Goal: Task Accomplishment & Management: Use online tool/utility

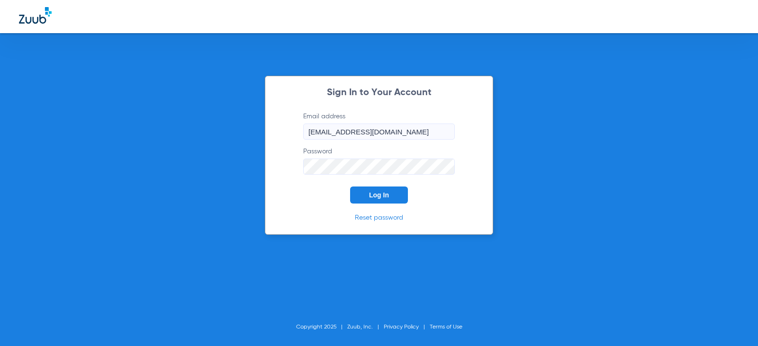
click at [379, 195] on span "Log In" at bounding box center [379, 195] width 20 height 8
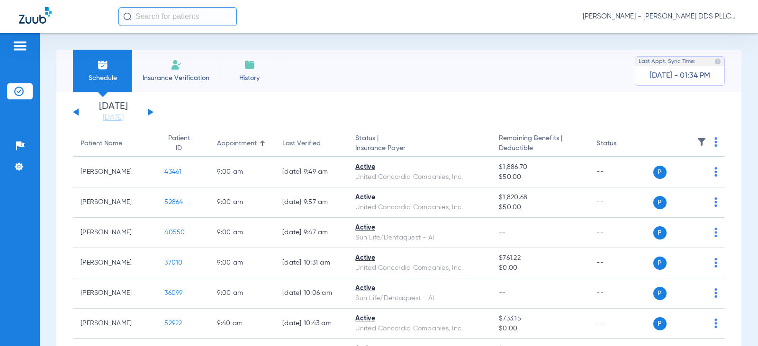
click at [147, 110] on div "[DATE] [DATE] [DATE] [DATE] [DATE] [DATE] [DATE] [DATE] [DATE] [DATE] [DATE] [D…" at bounding box center [113, 112] width 81 height 21
click at [148, 109] on button at bounding box center [151, 112] width 6 height 7
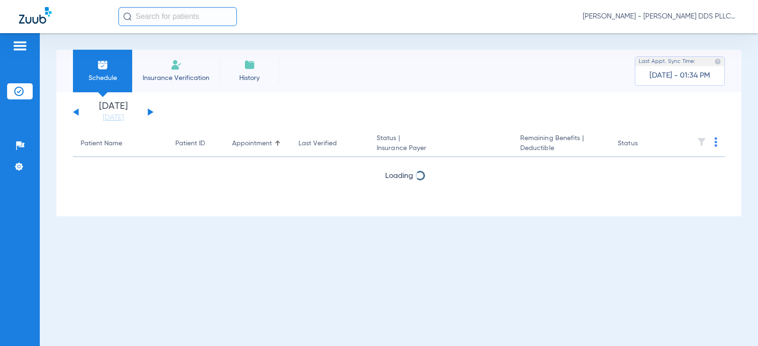
click at [149, 109] on div "[DATE] [DATE] [DATE] [DATE] [DATE] [DATE] [DATE] [DATE] [DATE] [DATE] [DATE] [D…" at bounding box center [113, 112] width 81 height 21
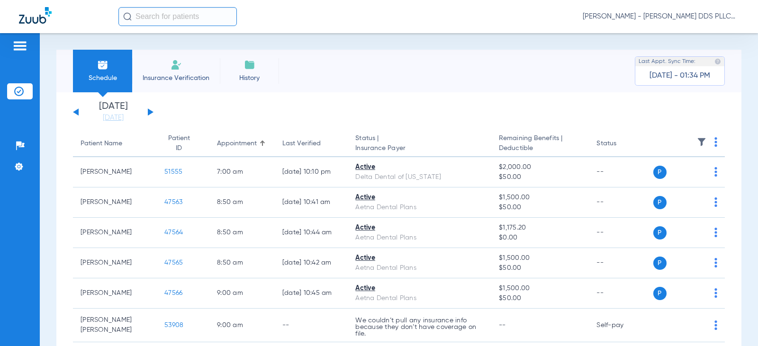
click at [150, 109] on div "[DATE] [DATE] [DATE] [DATE] [DATE] [DATE] [DATE] [DATE] [DATE] [DATE] [DATE] [D…" at bounding box center [113, 112] width 81 height 21
click at [150, 111] on button at bounding box center [151, 112] width 6 height 7
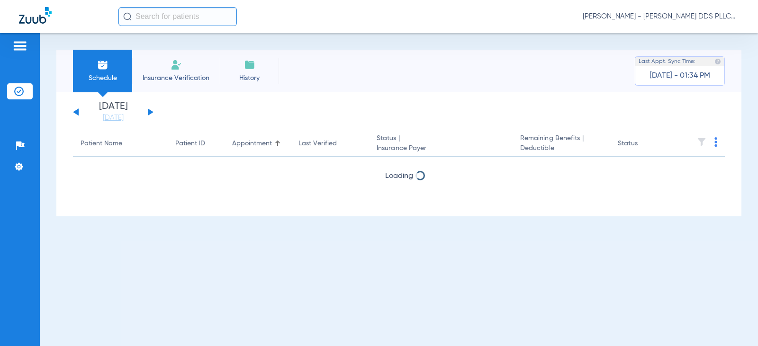
click at [150, 111] on button at bounding box center [151, 112] width 6 height 7
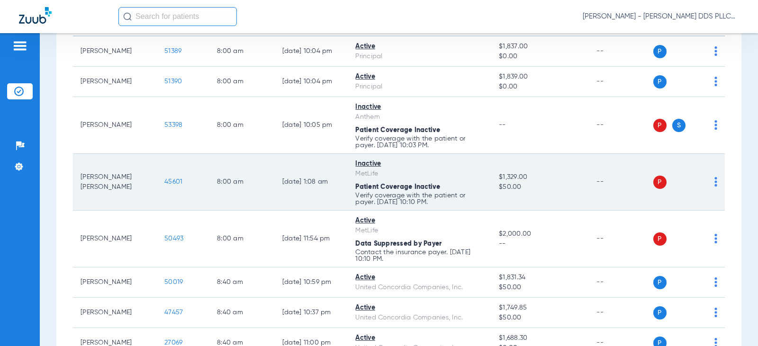
scroll to position [63, 0]
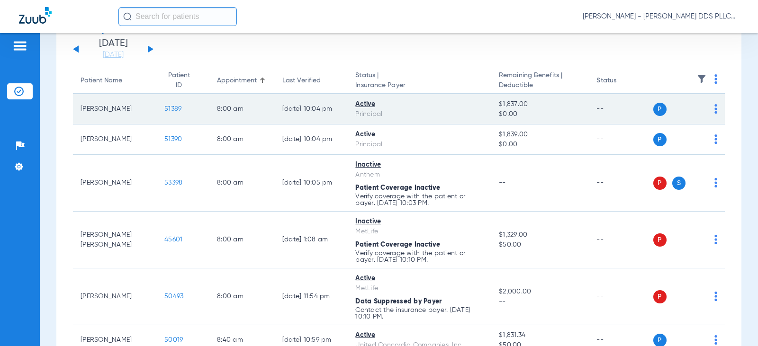
click at [165, 107] on span "51389" at bounding box center [172, 109] width 17 height 7
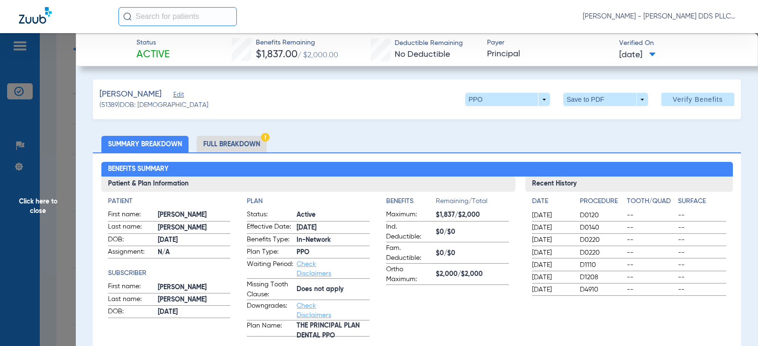
click at [213, 147] on li "Full Breakdown" at bounding box center [232, 144] width 70 height 17
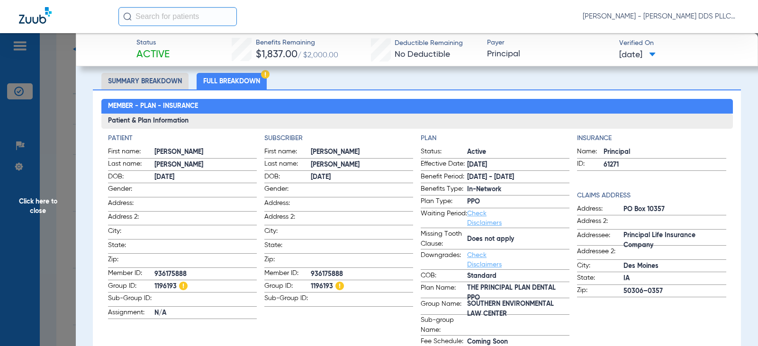
click at [27, 202] on span "Click here to close" at bounding box center [38, 206] width 76 height 346
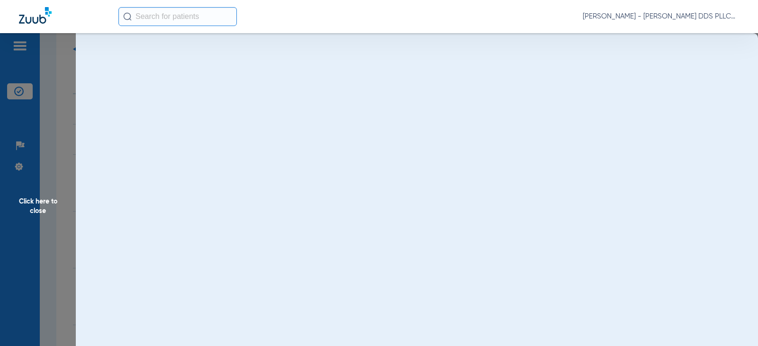
scroll to position [0, 0]
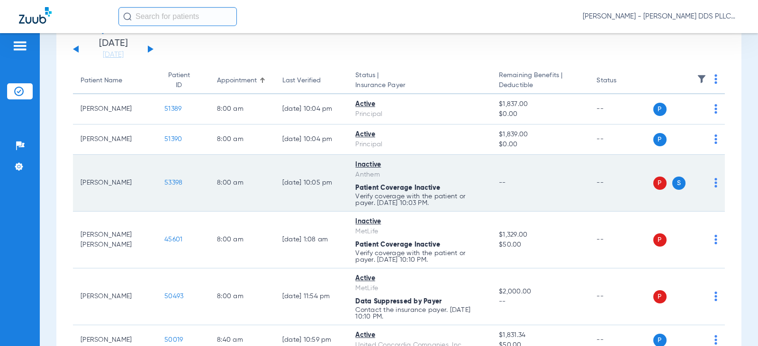
click at [167, 181] on span "53398" at bounding box center [173, 183] width 18 height 7
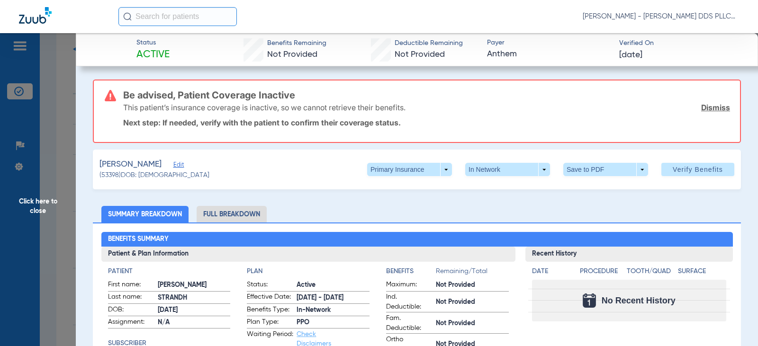
click at [237, 213] on li "Full Breakdown" at bounding box center [232, 214] width 70 height 17
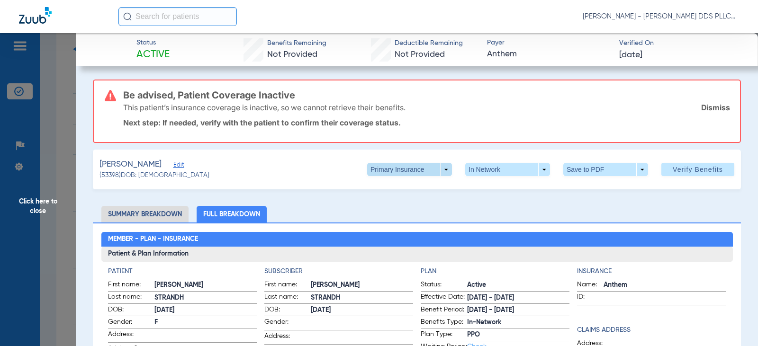
click at [410, 171] on span at bounding box center [409, 169] width 23 height 23
click at [405, 203] on button "Secondary Insurance" at bounding box center [400, 207] width 78 height 19
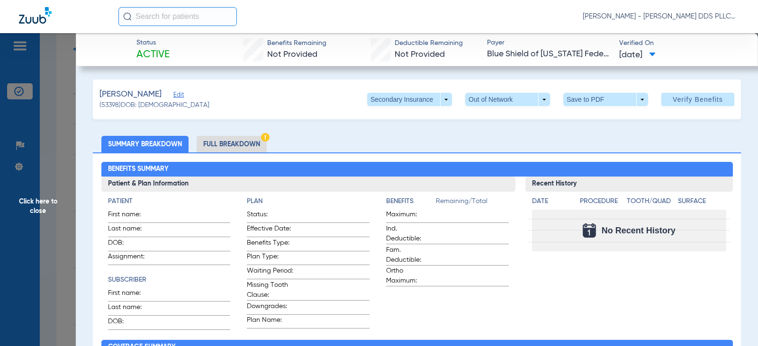
click at [242, 145] on li "Full Breakdown" at bounding box center [232, 144] width 70 height 17
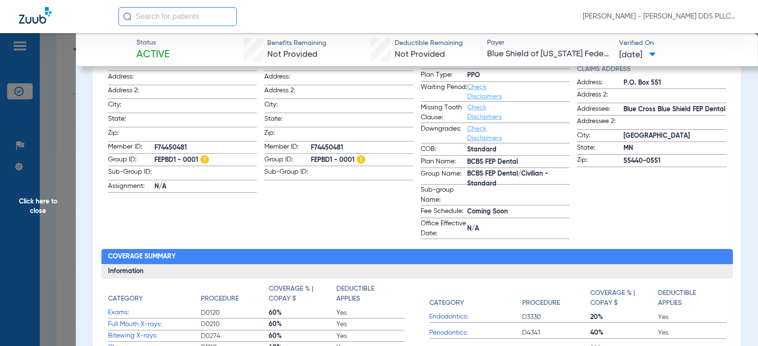
scroll to position [253, 0]
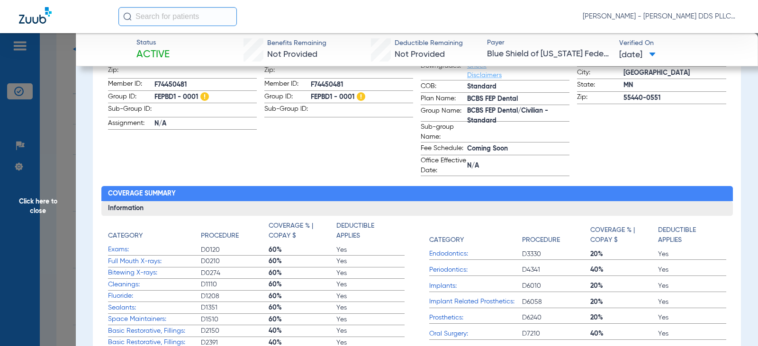
click at [46, 202] on span "Click here to close" at bounding box center [38, 206] width 76 height 346
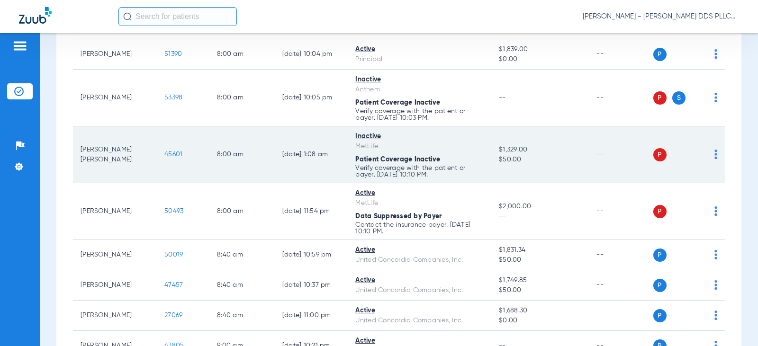
scroll to position [190, 0]
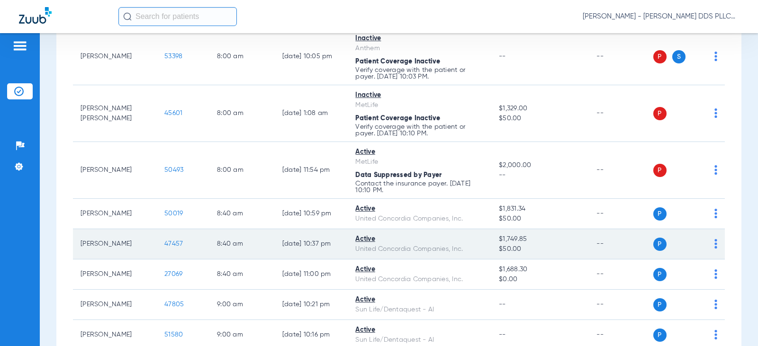
click at [167, 243] on span "47457" at bounding box center [173, 244] width 18 height 7
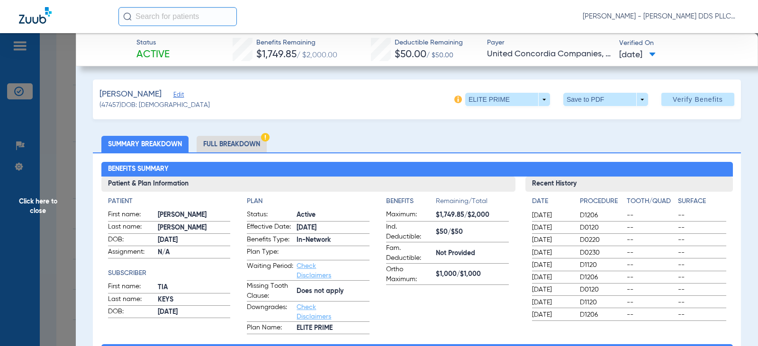
click at [229, 142] on li "Full Breakdown" at bounding box center [232, 144] width 70 height 17
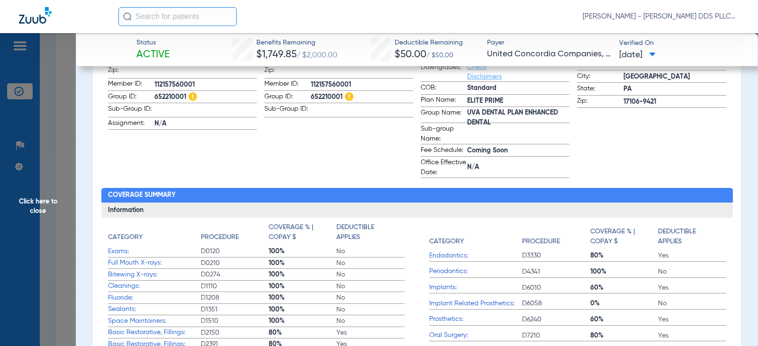
scroll to position [316, 0]
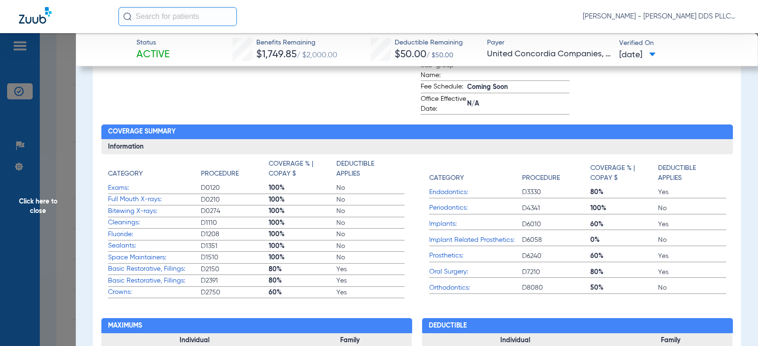
click at [44, 199] on span "Click here to close" at bounding box center [38, 206] width 76 height 346
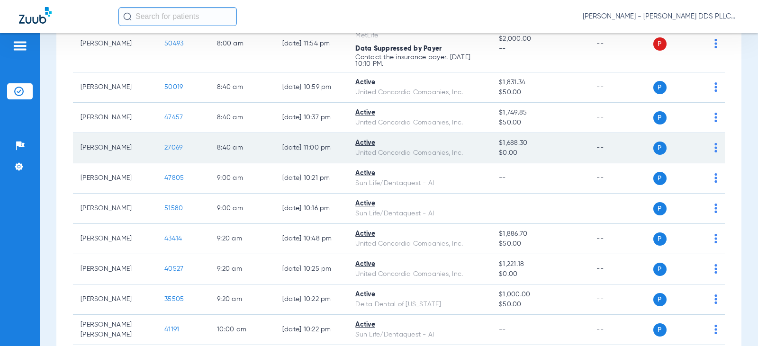
click at [170, 145] on span "27069" at bounding box center [173, 148] width 18 height 7
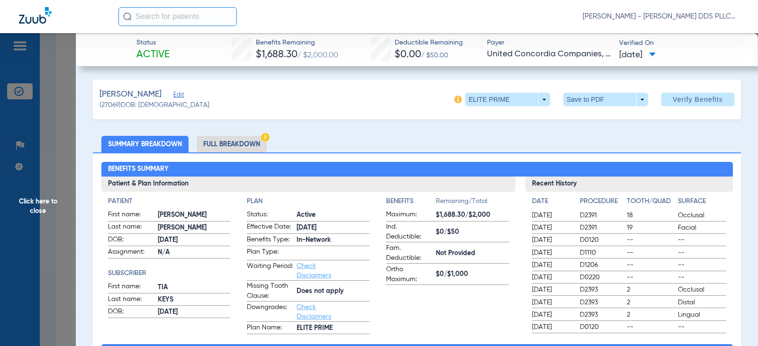
click at [223, 143] on li "Full Breakdown" at bounding box center [232, 144] width 70 height 17
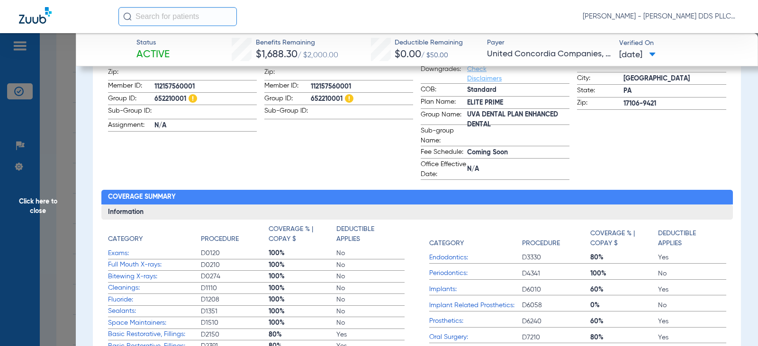
scroll to position [253, 0]
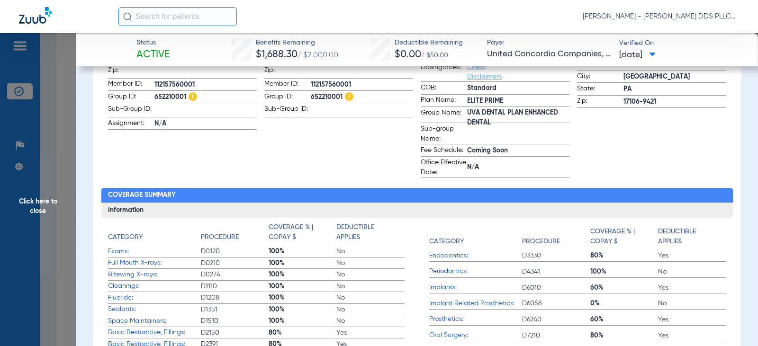
drag, startPoint x: 44, startPoint y: 202, endPoint x: 71, endPoint y: 193, distance: 28.5
click at [44, 202] on span "Click here to close" at bounding box center [38, 206] width 76 height 346
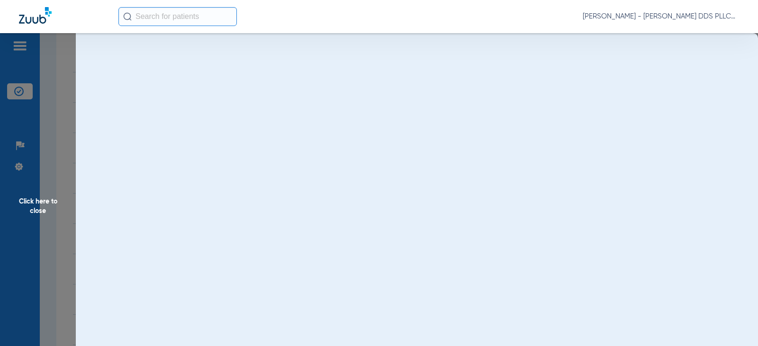
scroll to position [0, 0]
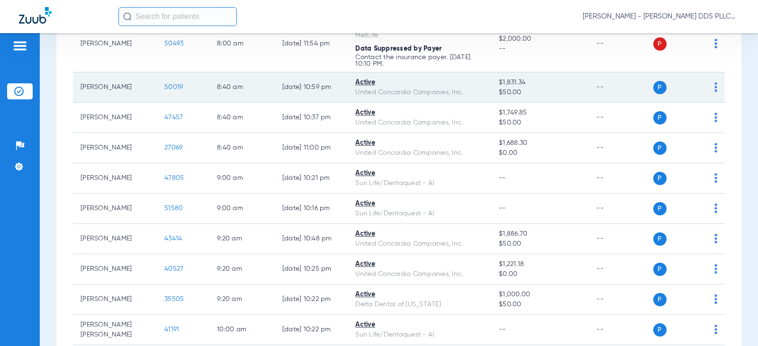
click at [164, 87] on span "50019" at bounding box center [173, 87] width 18 height 7
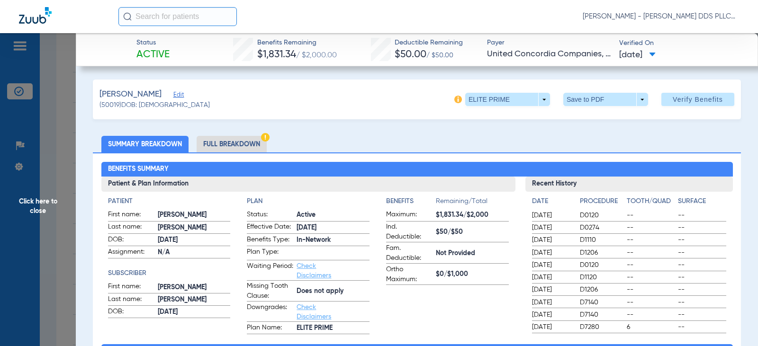
click at [235, 142] on li "Full Breakdown" at bounding box center [232, 144] width 70 height 17
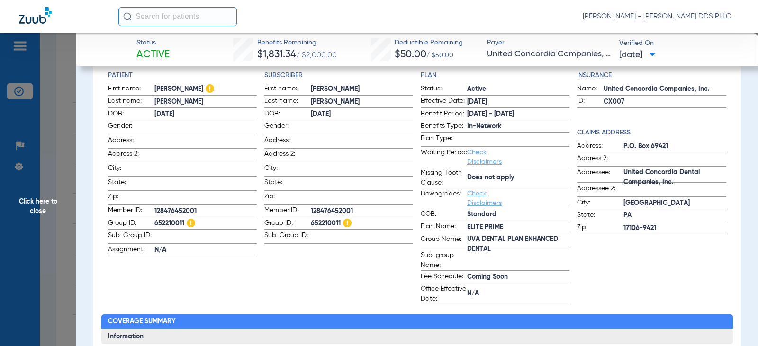
scroll to position [127, 0]
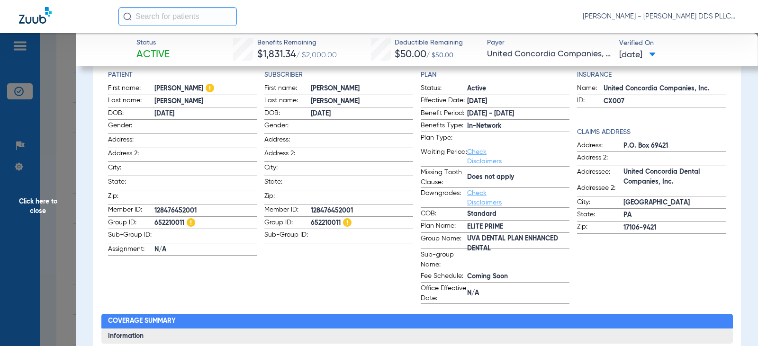
click at [34, 202] on span "Click here to close" at bounding box center [38, 206] width 76 height 346
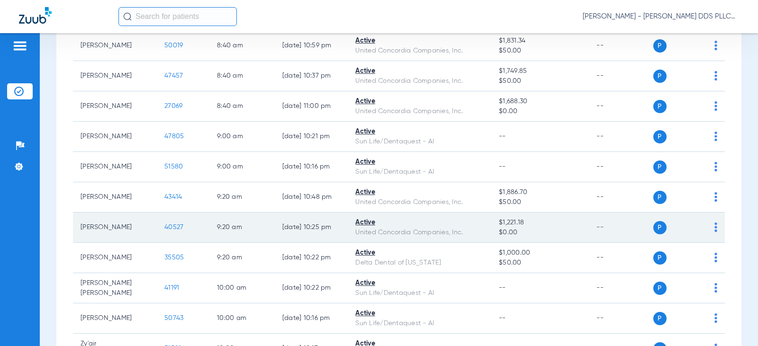
scroll to position [379, 0]
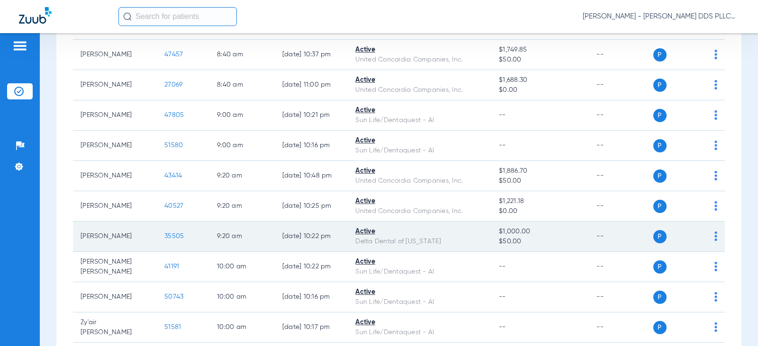
click at [165, 237] on span "35505" at bounding box center [173, 236] width 19 height 7
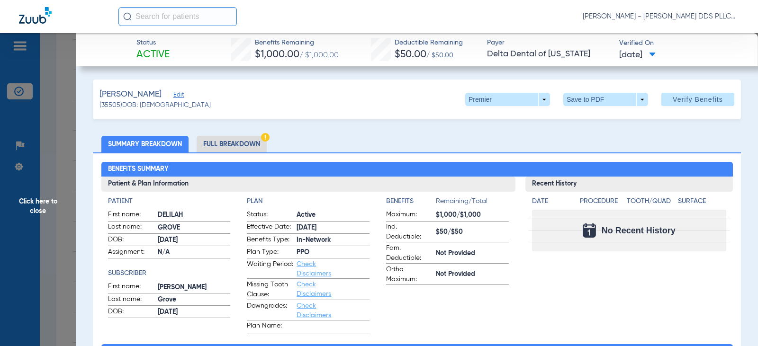
click at [222, 141] on li "Full Breakdown" at bounding box center [232, 144] width 70 height 17
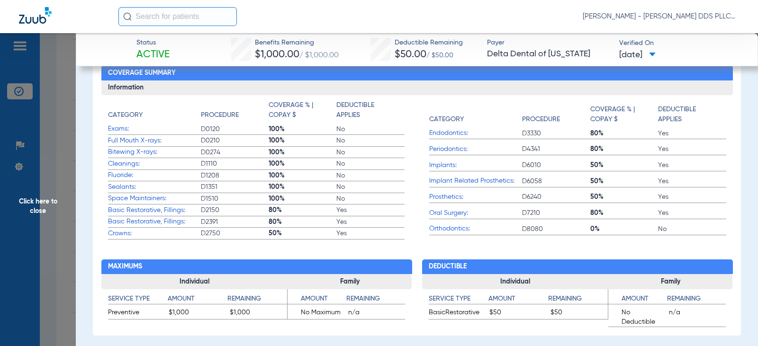
scroll to position [442, 0]
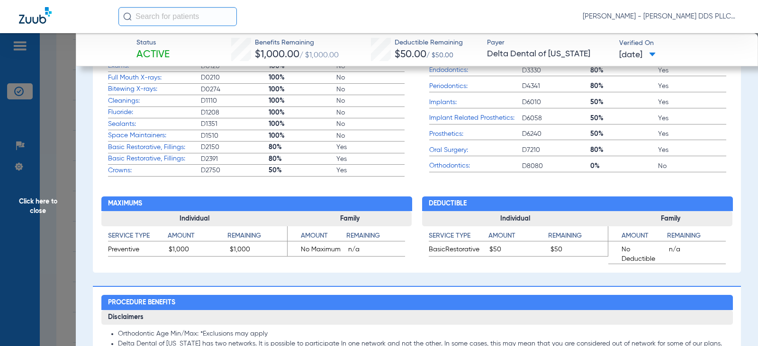
click at [51, 203] on span "Click here to close" at bounding box center [38, 206] width 76 height 346
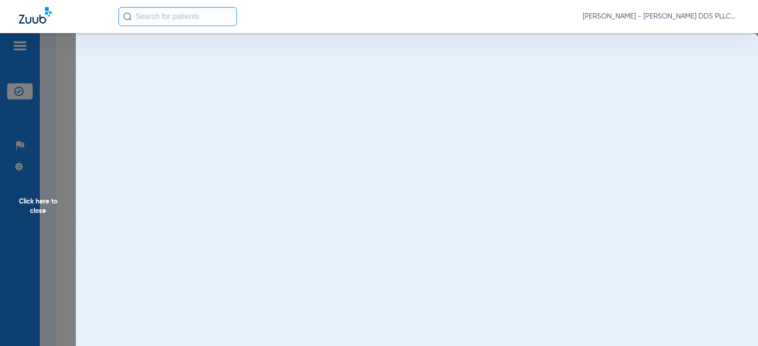
scroll to position [0, 0]
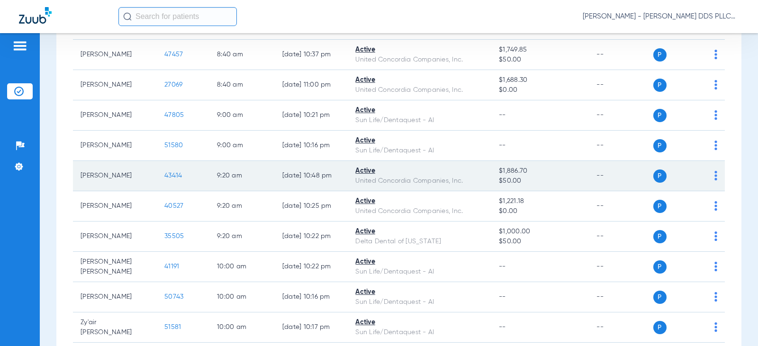
click at [164, 173] on span "43414" at bounding box center [173, 175] width 18 height 7
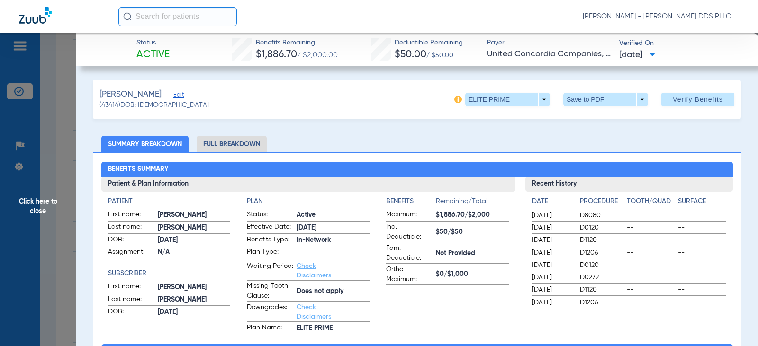
click at [227, 144] on li "Full Breakdown" at bounding box center [232, 144] width 70 height 17
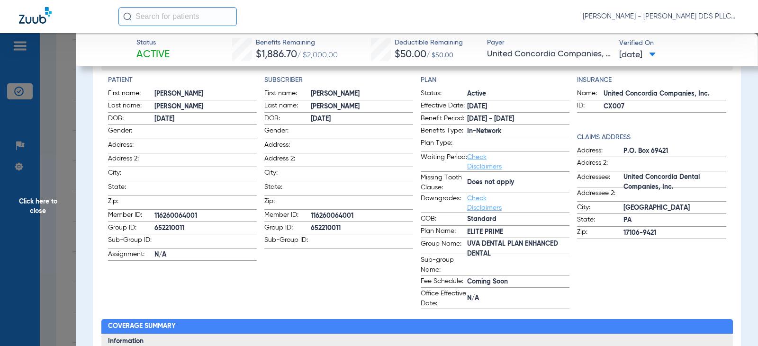
scroll to position [127, 0]
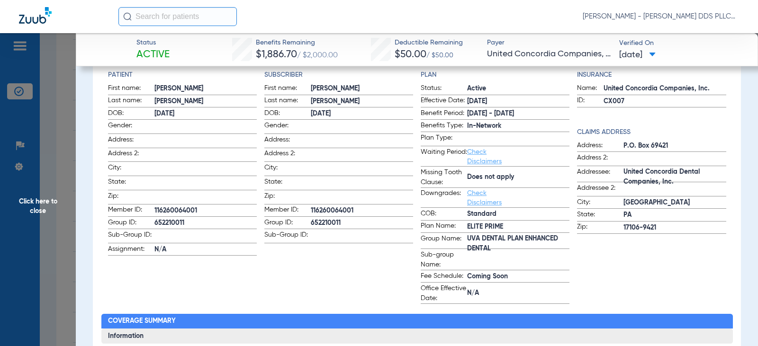
click at [28, 203] on span "Click here to close" at bounding box center [38, 206] width 76 height 346
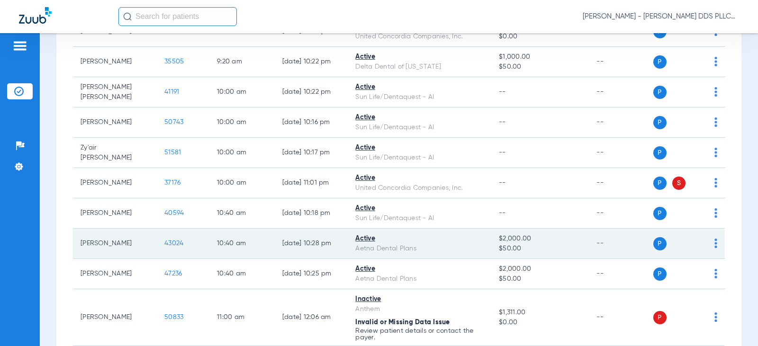
scroll to position [569, 0]
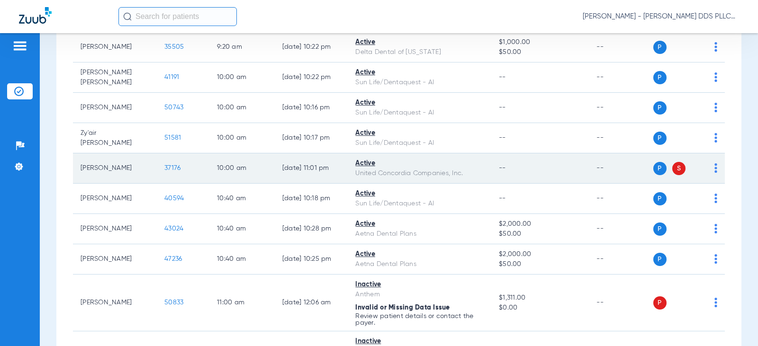
click at [165, 170] on span "37176" at bounding box center [172, 168] width 16 height 7
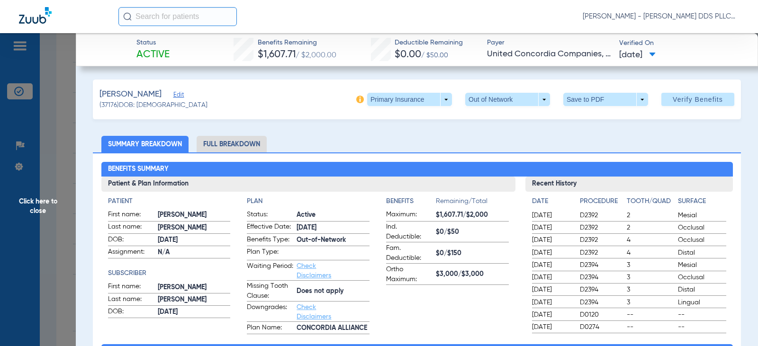
click at [232, 146] on li "Full Breakdown" at bounding box center [232, 144] width 70 height 17
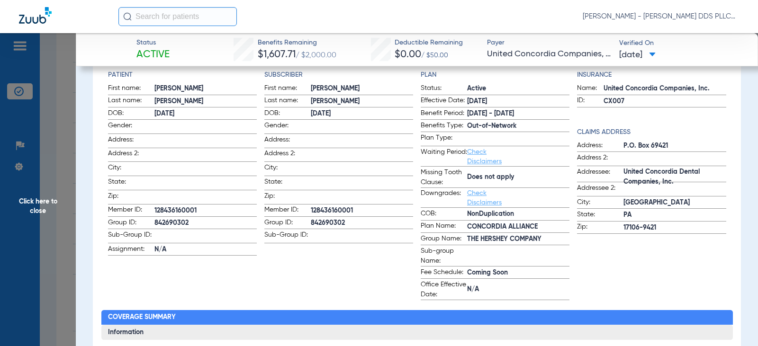
scroll to position [0, 0]
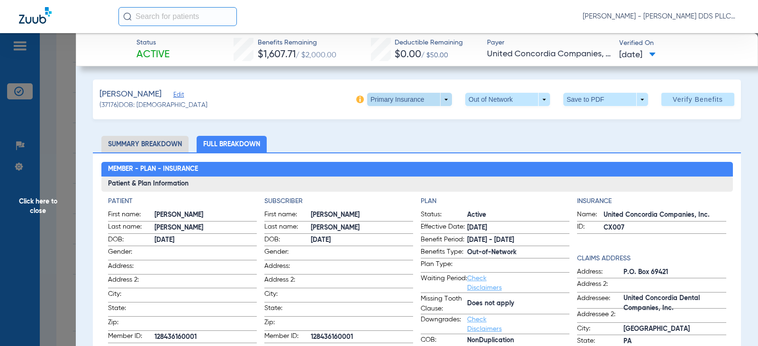
click at [386, 103] on span at bounding box center [409, 99] width 85 height 13
click at [390, 135] on span "Secondary Insurance" at bounding box center [399, 137] width 63 height 7
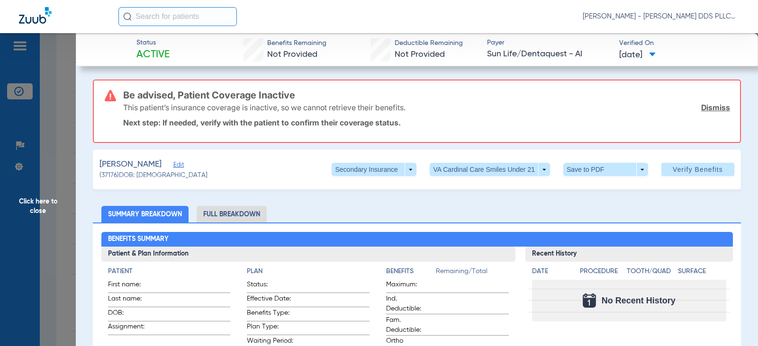
click at [44, 203] on span "Click here to close" at bounding box center [38, 206] width 76 height 346
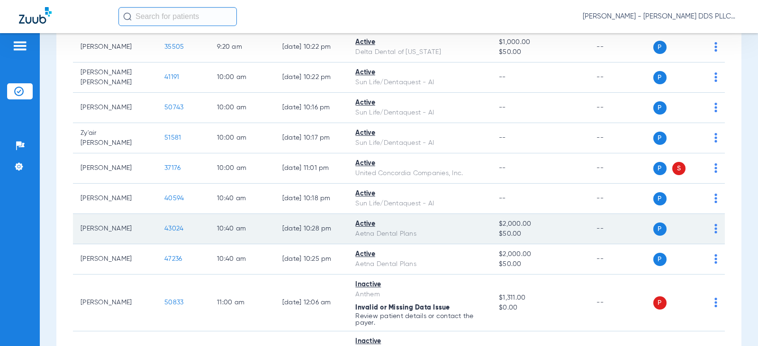
scroll to position [632, 0]
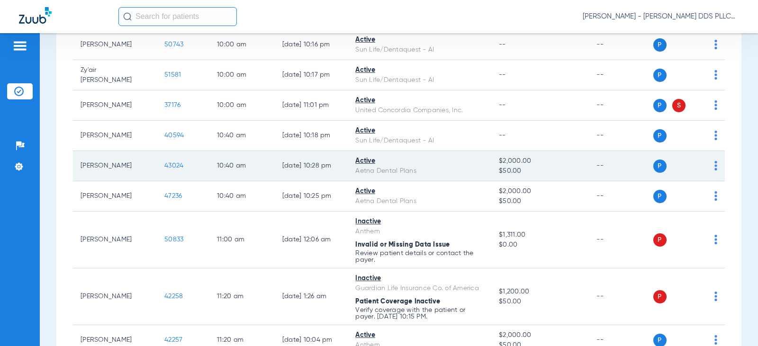
click at [166, 169] on span "43024" at bounding box center [173, 166] width 19 height 7
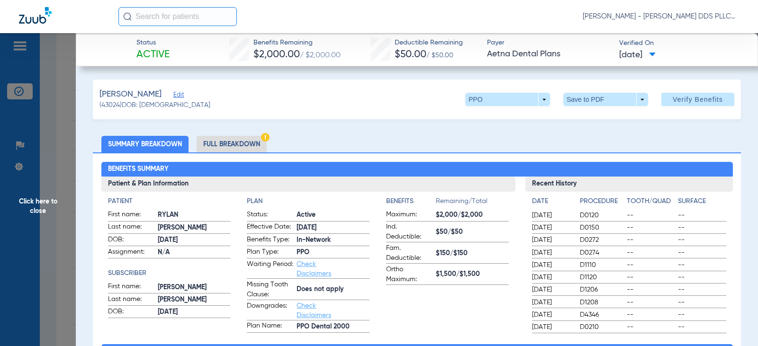
click at [213, 145] on li "Full Breakdown" at bounding box center [232, 144] width 70 height 17
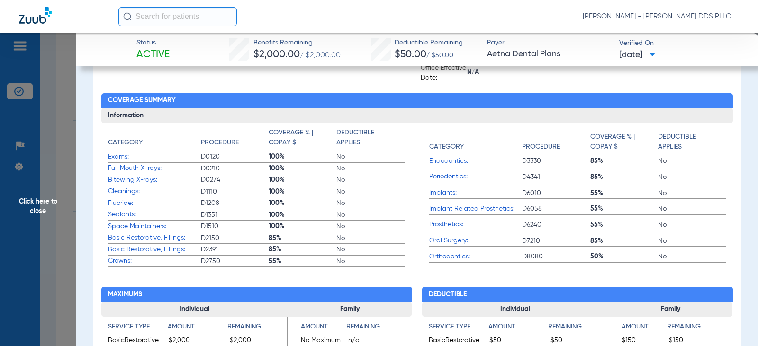
scroll to position [379, 0]
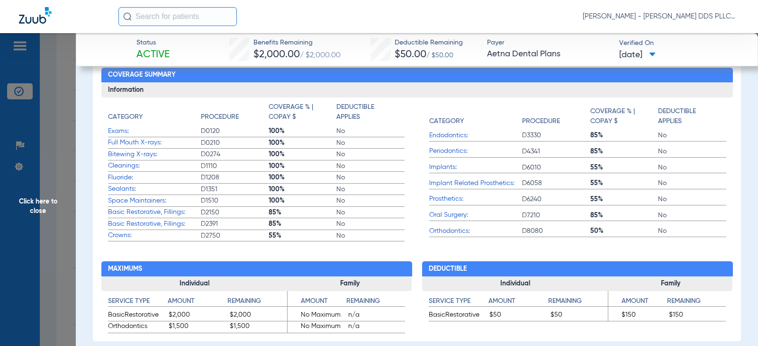
click at [24, 200] on span "Click here to close" at bounding box center [38, 206] width 76 height 346
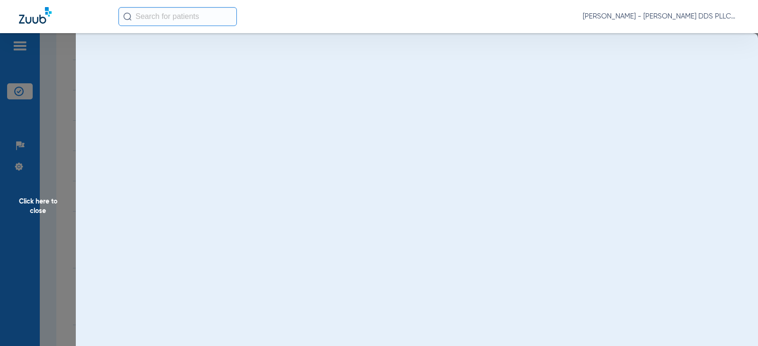
scroll to position [0, 0]
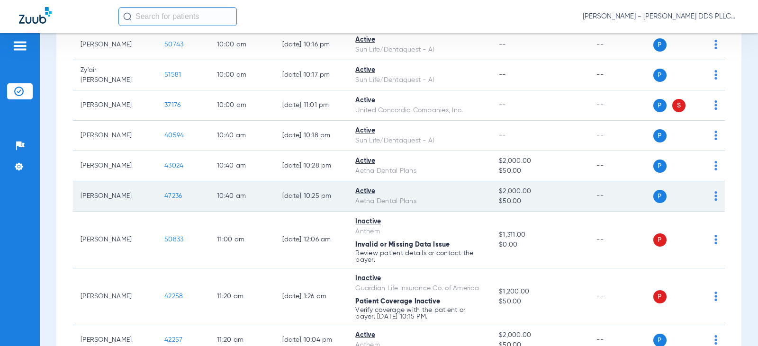
click at [167, 196] on span "47236" at bounding box center [173, 196] width 18 height 7
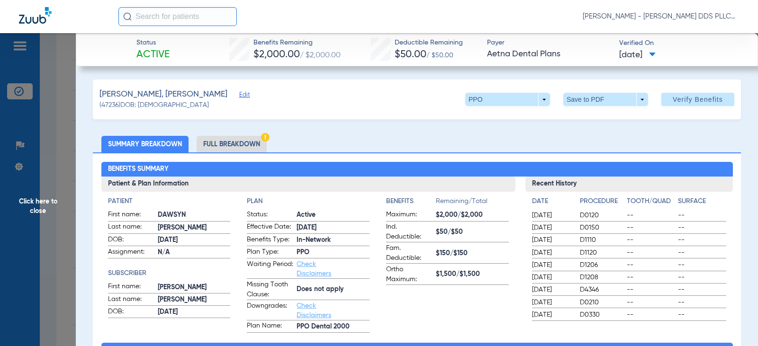
click at [228, 145] on li "Full Breakdown" at bounding box center [232, 144] width 70 height 17
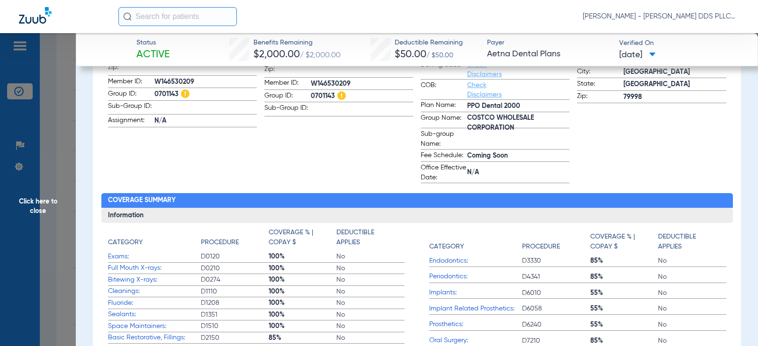
scroll to position [316, 0]
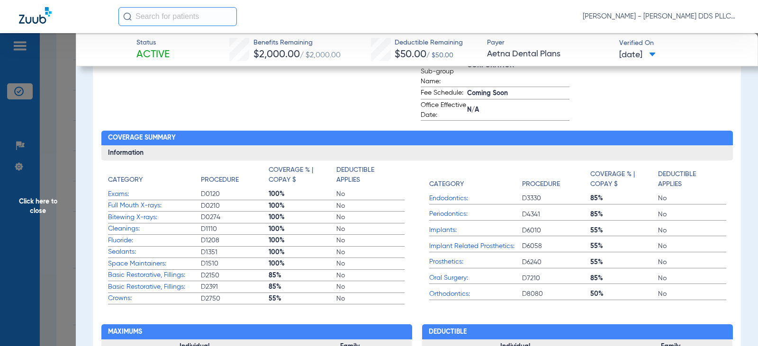
click at [26, 205] on span "Click here to close" at bounding box center [38, 206] width 76 height 346
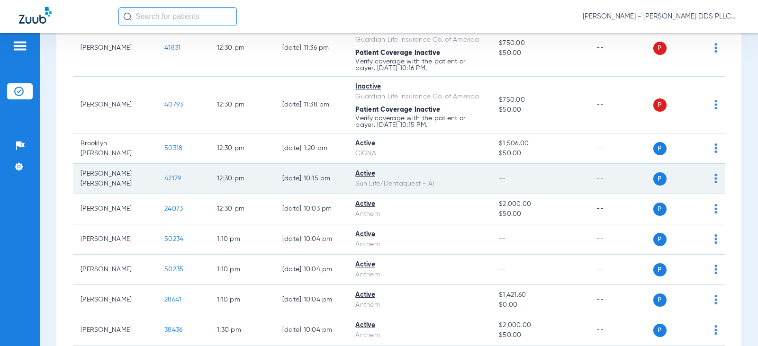
scroll to position [1011, 0]
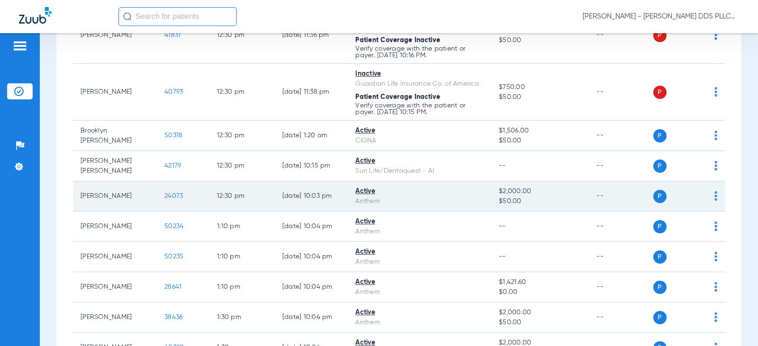
click at [164, 196] on span "24073" at bounding box center [173, 196] width 18 height 7
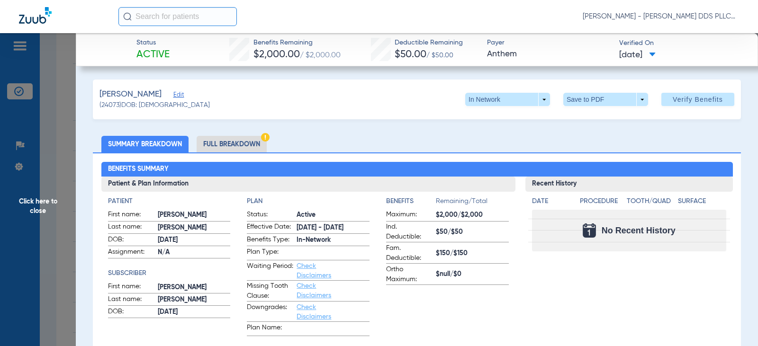
click at [223, 149] on li "Full Breakdown" at bounding box center [232, 144] width 70 height 17
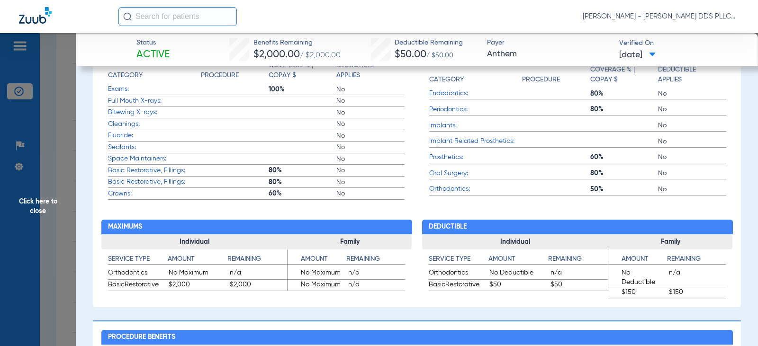
scroll to position [442, 0]
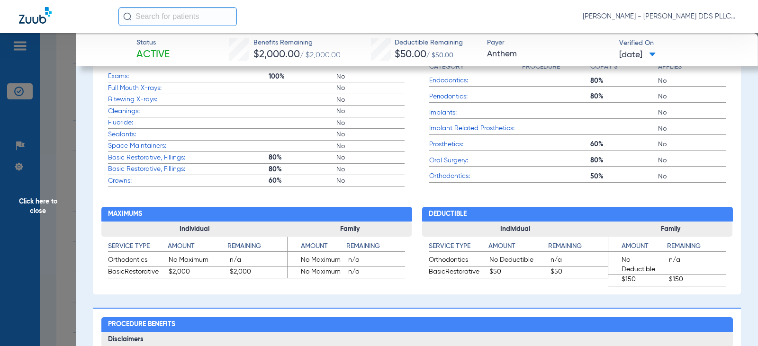
click at [47, 198] on span "Click here to close" at bounding box center [38, 206] width 76 height 346
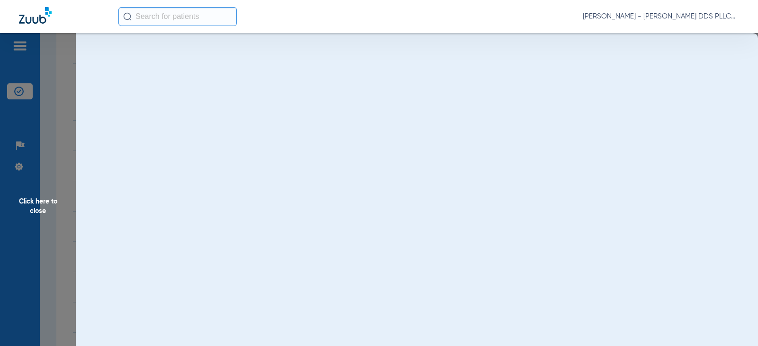
scroll to position [0, 0]
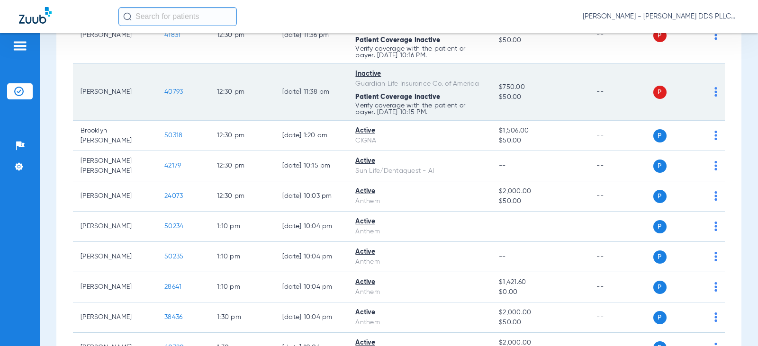
click at [172, 91] on span "40793" at bounding box center [173, 92] width 18 height 7
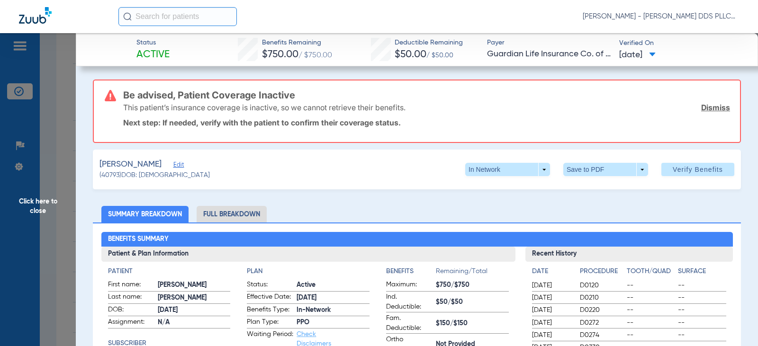
click at [242, 216] on li "Full Breakdown" at bounding box center [232, 214] width 70 height 17
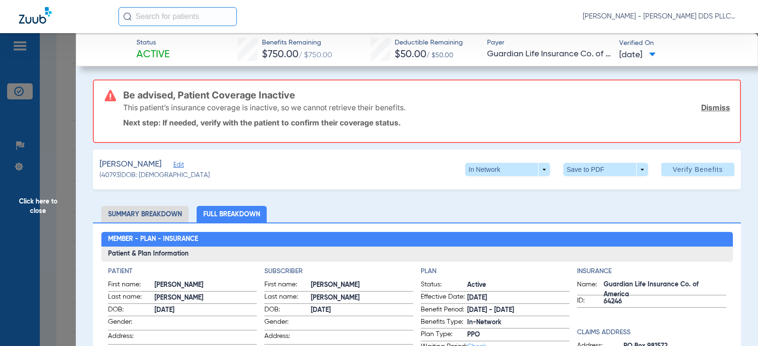
drag, startPoint x: 49, startPoint y: 199, endPoint x: 36, endPoint y: 153, distance: 47.4
click at [48, 199] on span "Click here to close" at bounding box center [38, 206] width 76 height 346
